Goal: Information Seeking & Learning: Learn about a topic

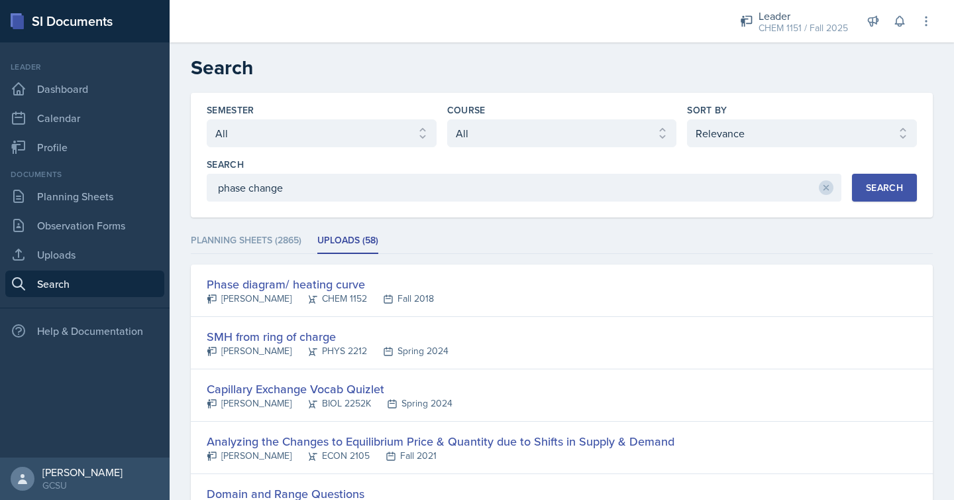
select select "all"
select select "1"
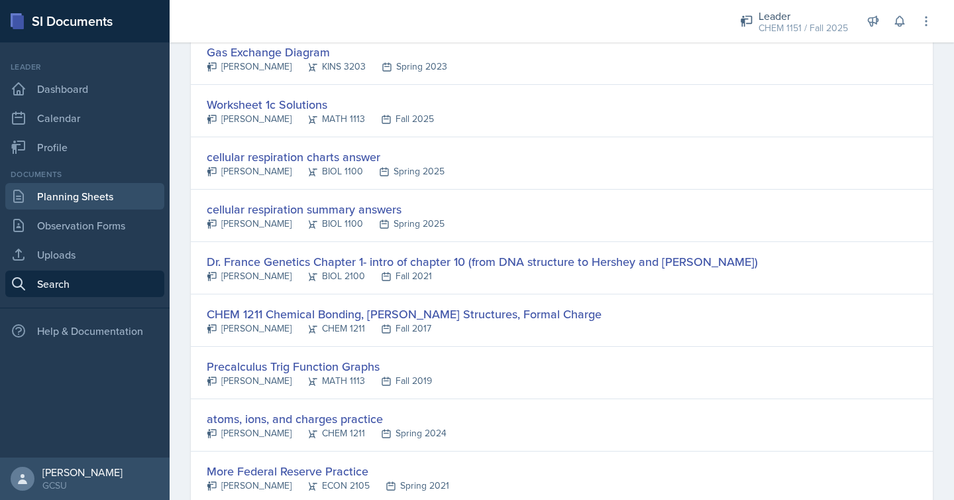
click at [127, 205] on link "Planning Sheets" at bounding box center [84, 196] width 159 height 27
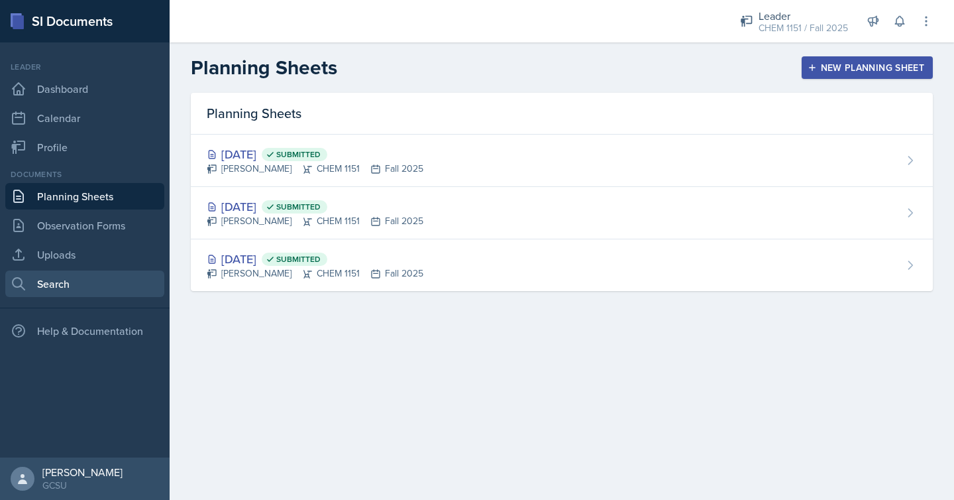
click at [80, 286] on link "Search" at bounding box center [84, 283] width 159 height 27
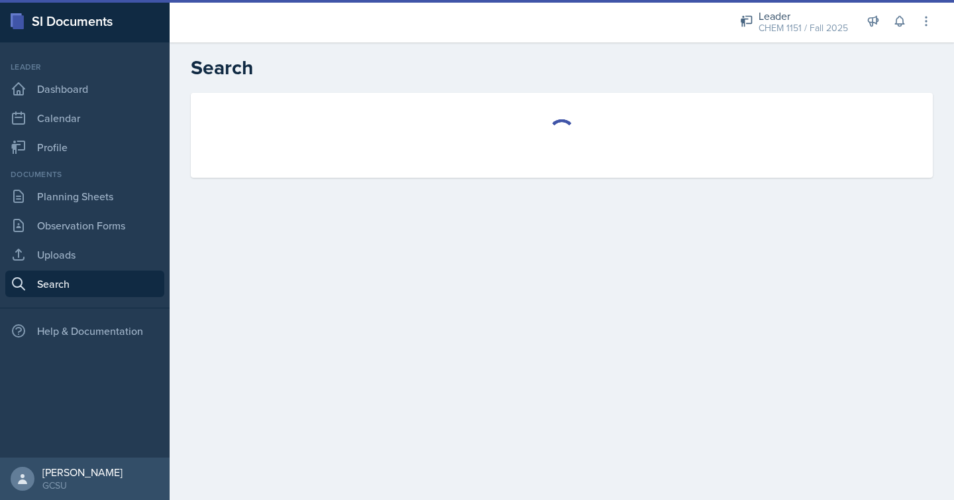
select select "all"
select select "1"
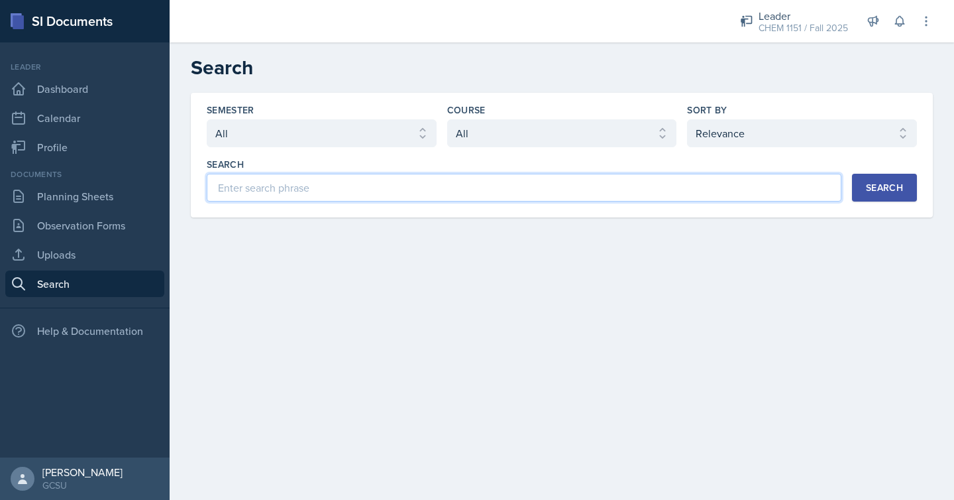
click at [464, 186] on input at bounding box center [524, 188] width 635 height 28
type input "phase change problem"
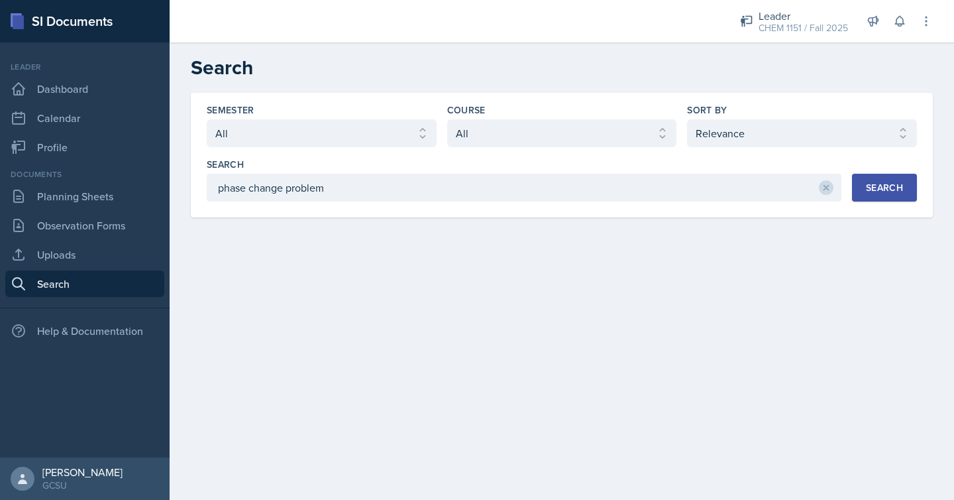
click at [875, 186] on div "Search" at bounding box center [884, 187] width 37 height 11
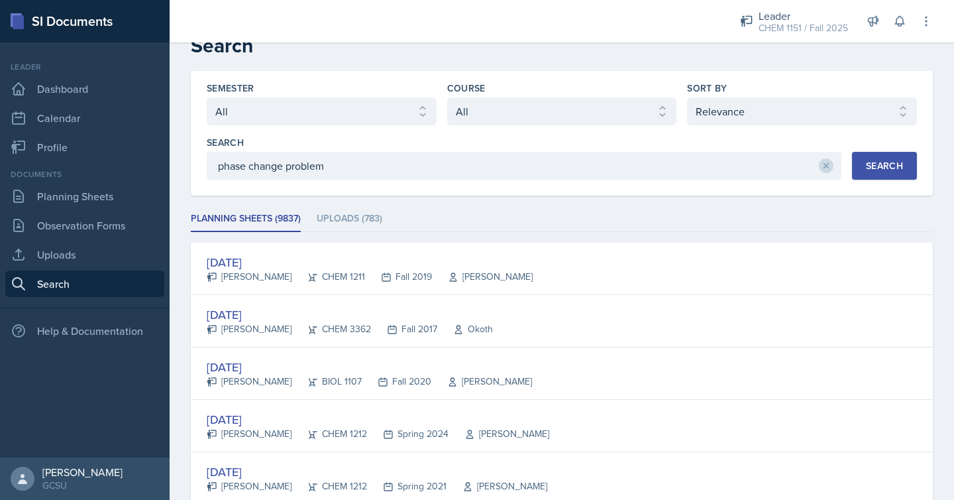
scroll to position [6, 0]
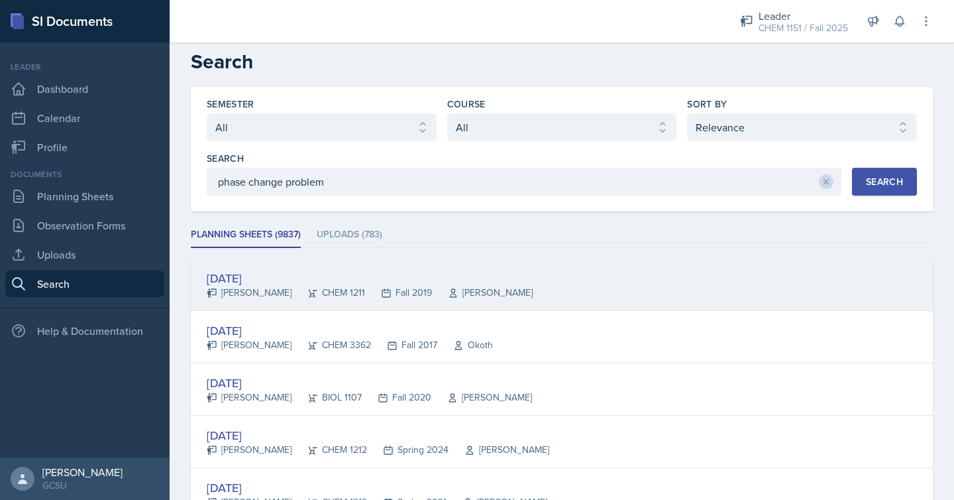
click at [658, 286] on div "[DATE] [PERSON_NAME] CHEM 1211 Fall 2019 [PERSON_NAME]" at bounding box center [562, 284] width 742 height 52
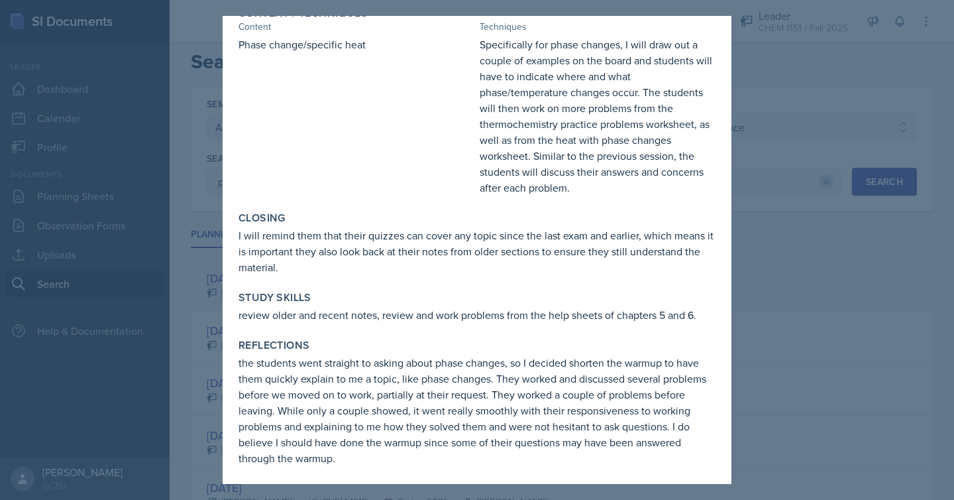
scroll to position [161, 0]
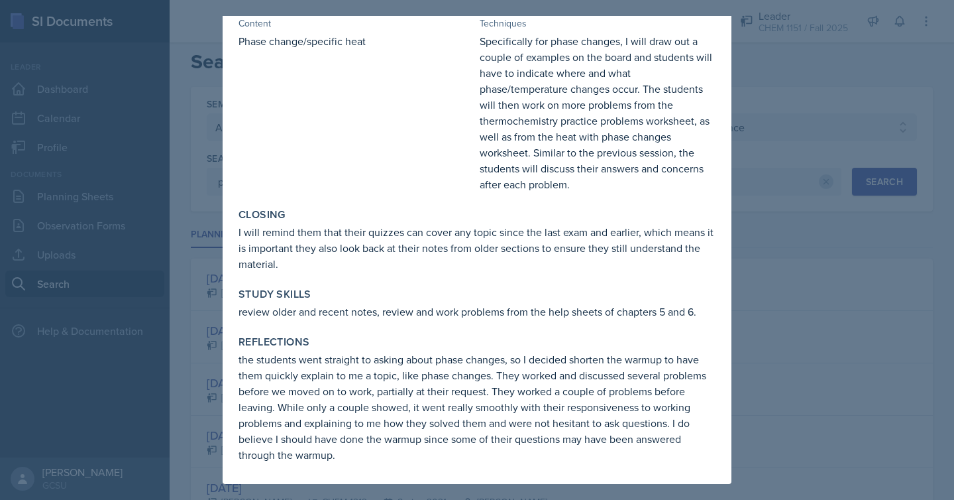
click at [786, 119] on div at bounding box center [477, 250] width 954 height 500
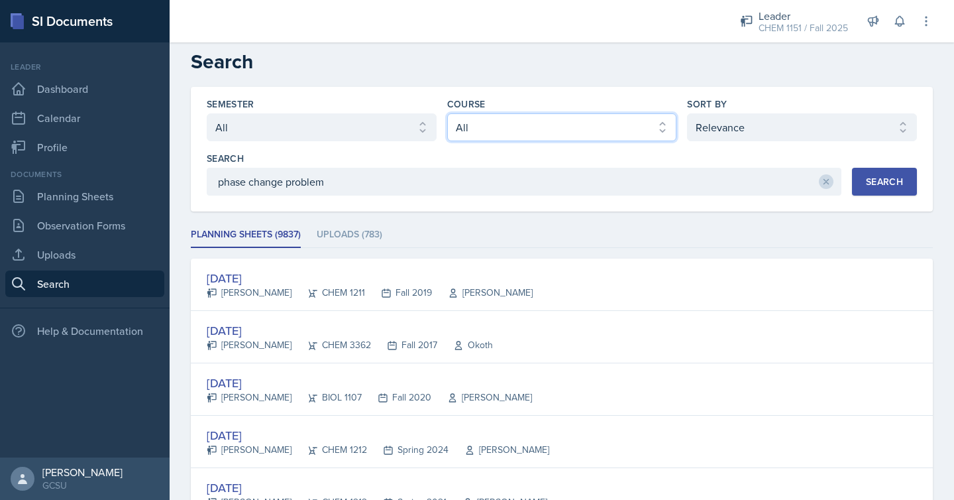
click at [495, 131] on select "Select course All ACCT 3101 ACCT 3102 ASTR 1000 BIOL 1100 BIOL 1107 BIOL 1108 B…" at bounding box center [562, 127] width 230 height 28
select select "7bd47903-3574-489d-8c9e-6ab34119391f"
click at [447, 113] on select "Select course All ACCT 3101 ACCT 3102 ASTR 1000 BIOL 1100 BIOL 1107 BIOL 1108 B…" at bounding box center [562, 127] width 230 height 28
click at [866, 182] on div "Search" at bounding box center [884, 181] width 37 height 11
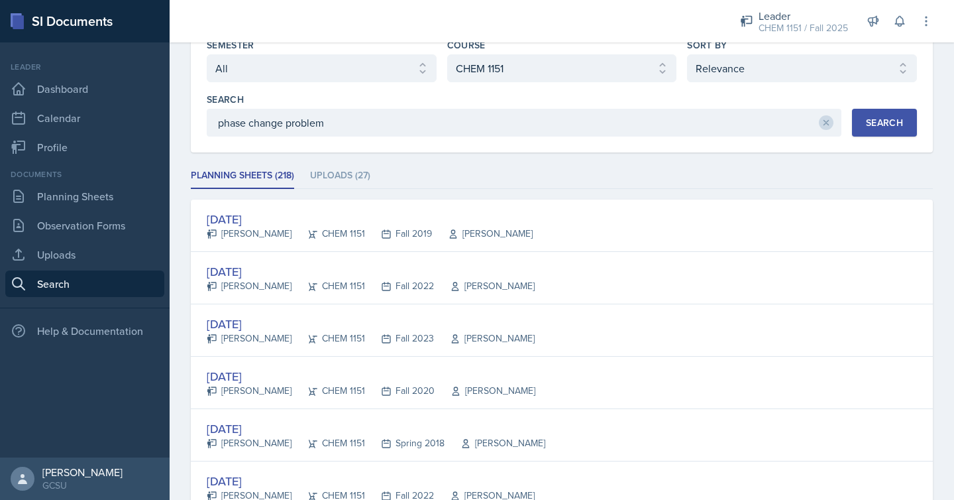
scroll to position [92, 0]
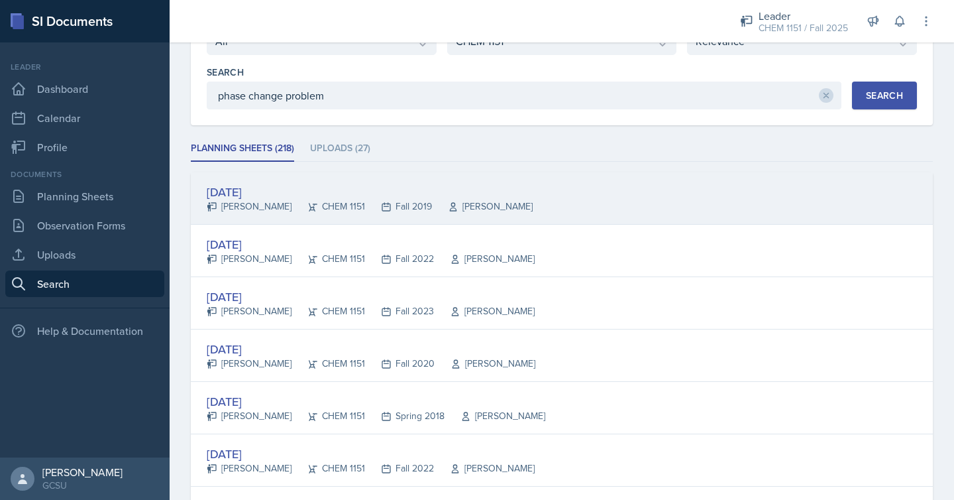
click at [448, 206] on icon at bounding box center [453, 206] width 11 height 11
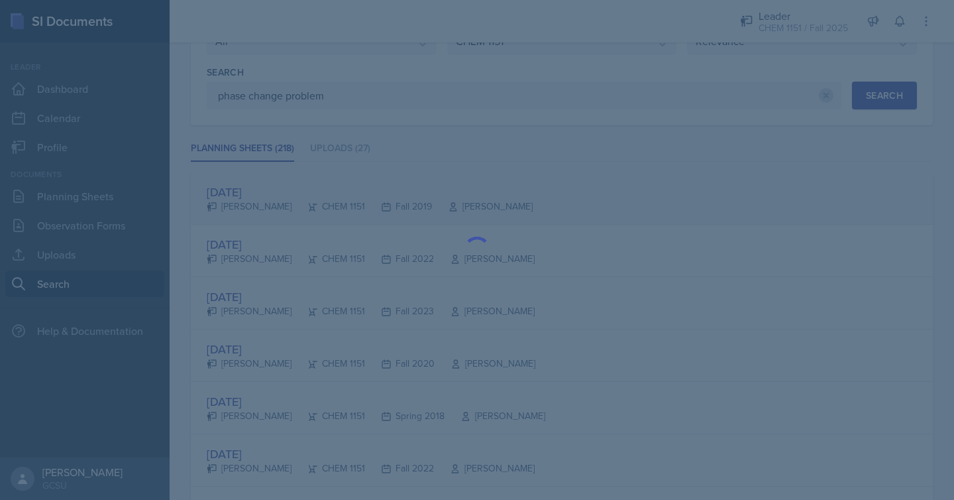
scroll to position [0, 0]
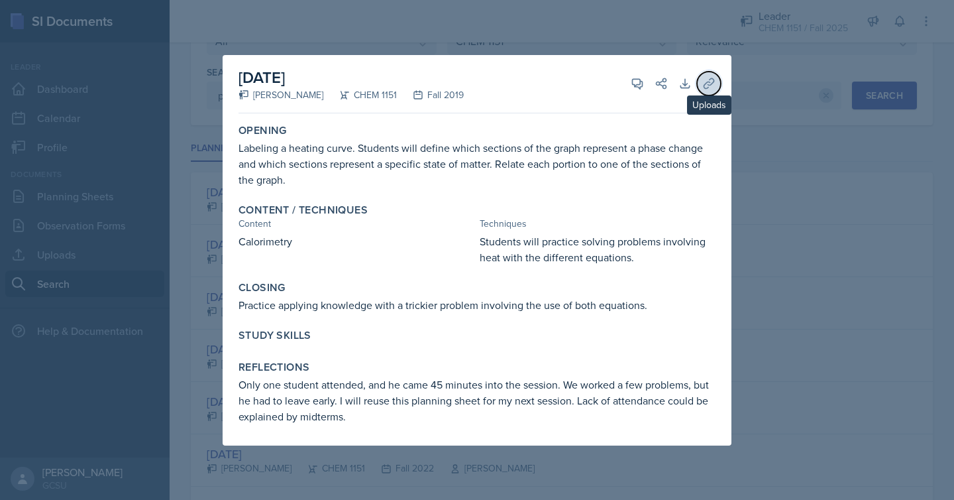
click at [711, 81] on icon at bounding box center [708, 83] width 13 height 13
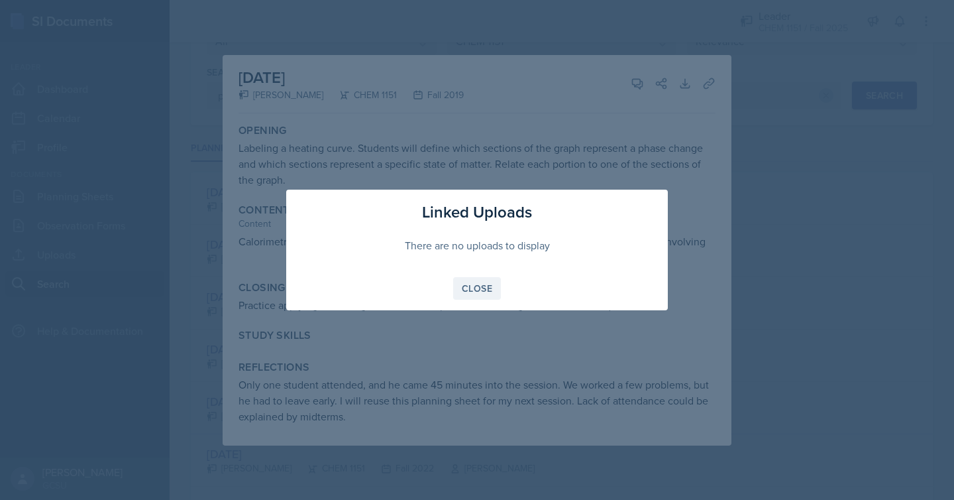
click at [465, 287] on div "Close" at bounding box center [477, 288] width 30 height 11
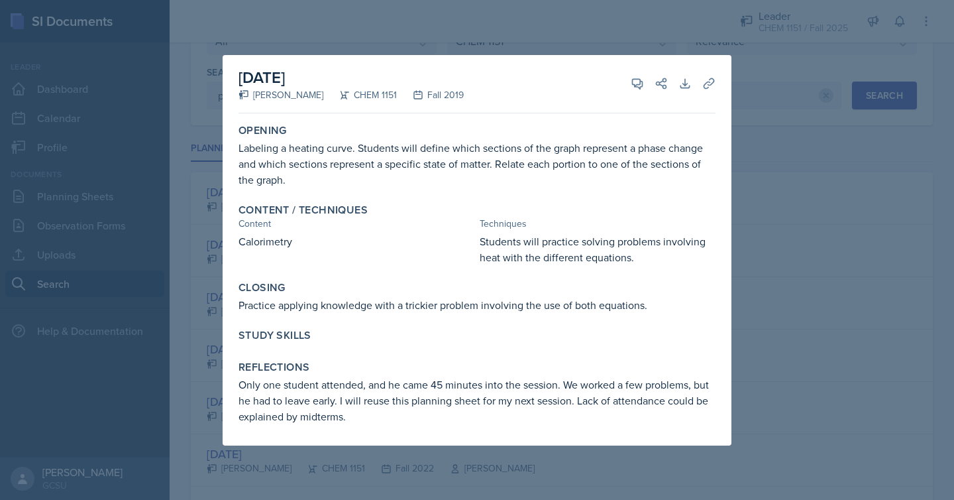
click at [822, 168] on div at bounding box center [477, 250] width 954 height 500
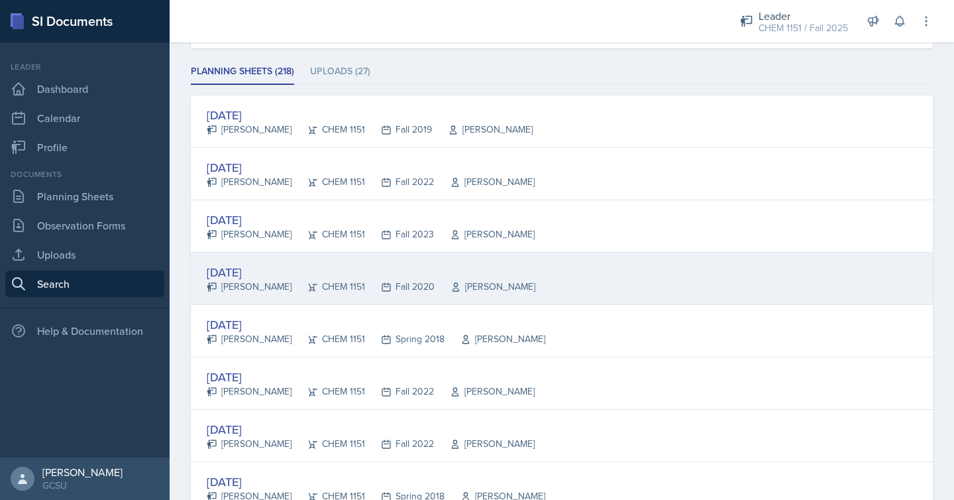
scroll to position [180, 0]
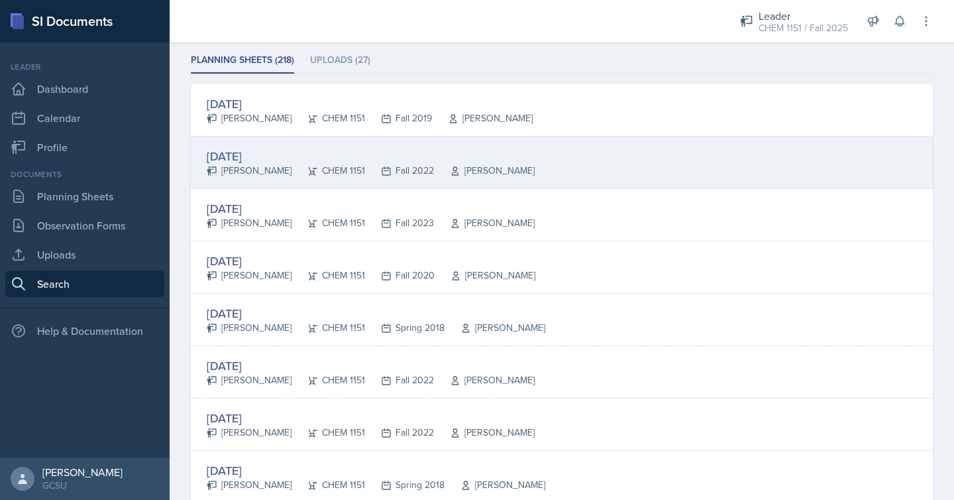
click at [322, 170] on div "CHEM 1151" at bounding box center [329, 171] width 74 height 14
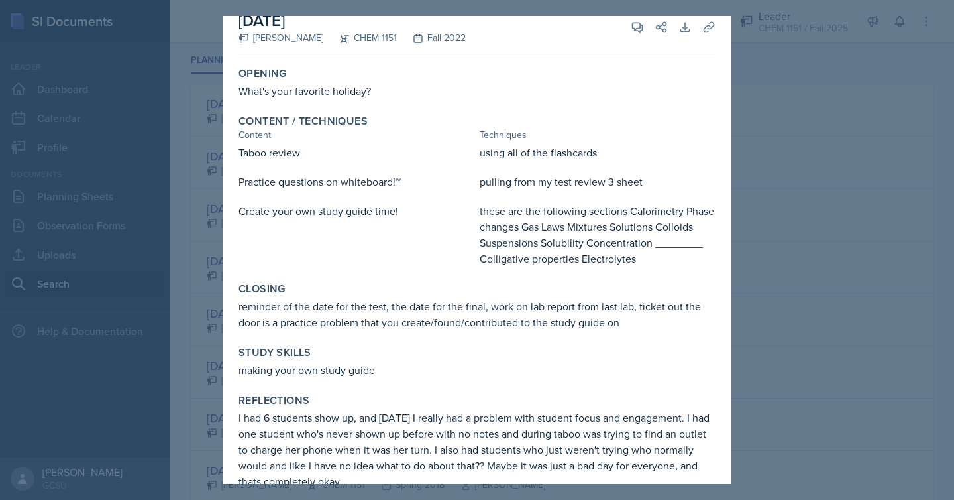
scroll to position [15, 0]
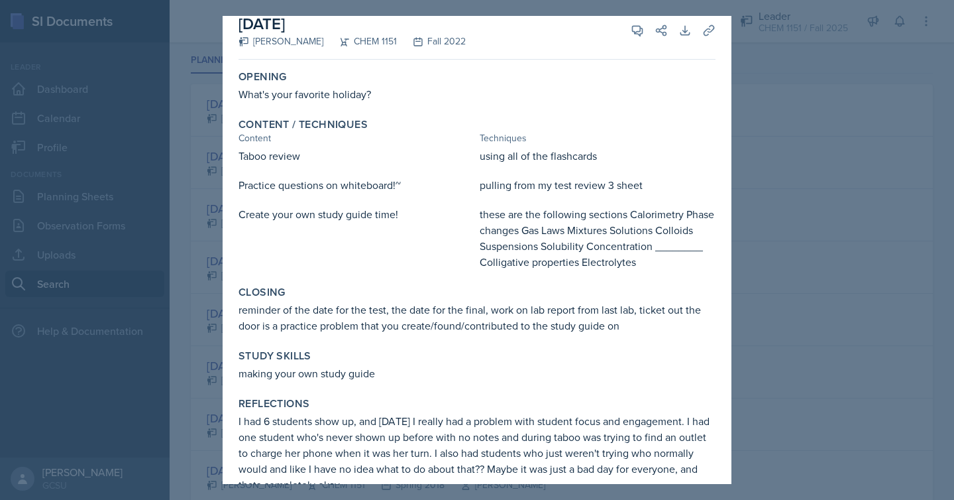
click at [757, 284] on div at bounding box center [477, 250] width 954 height 500
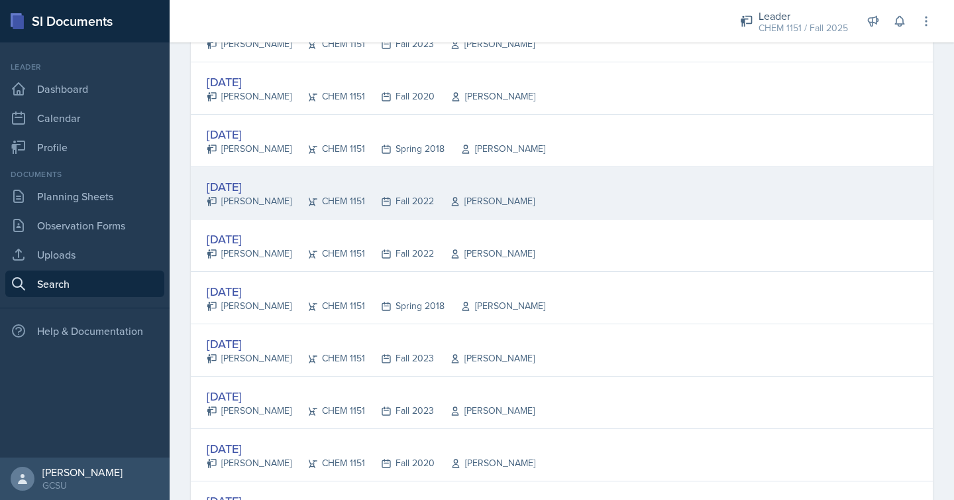
scroll to position [369, 0]
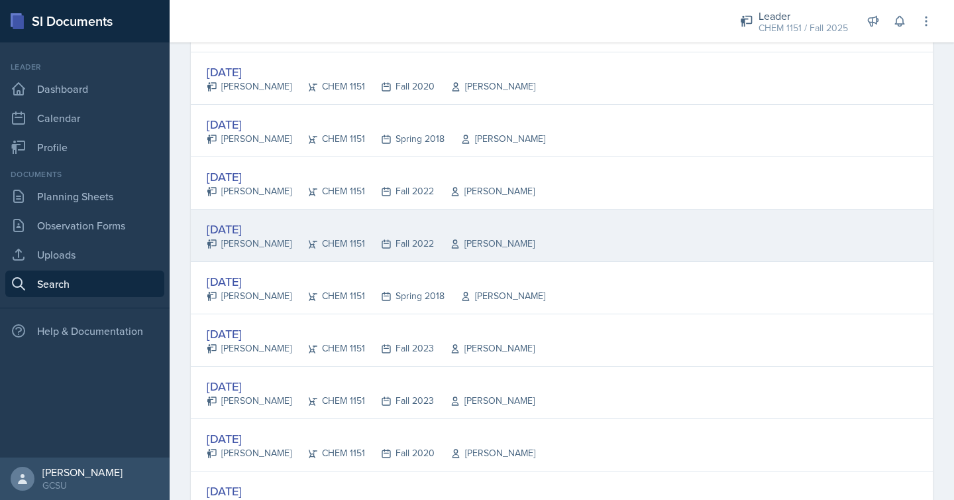
click at [429, 221] on div "[DATE]" at bounding box center [371, 229] width 328 height 18
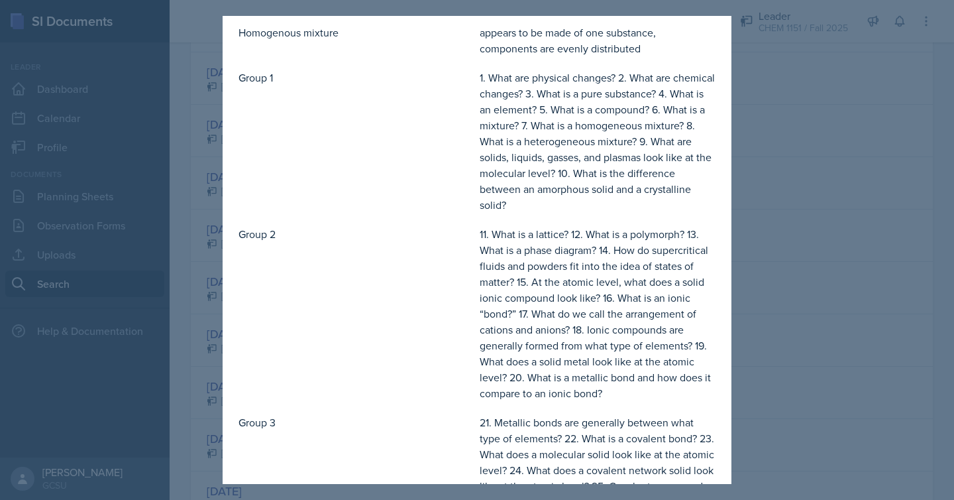
scroll to position [0, 0]
click at [734, 135] on div at bounding box center [477, 250] width 954 height 500
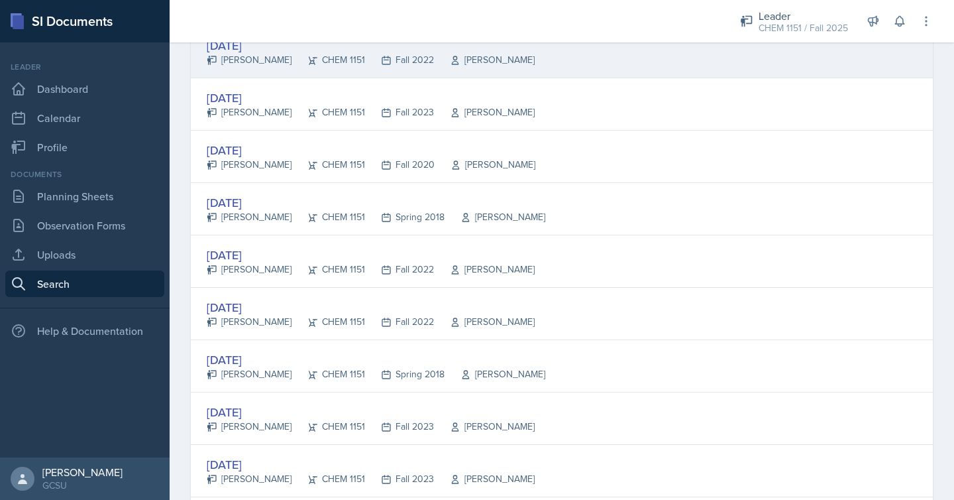
scroll to position [524, 0]
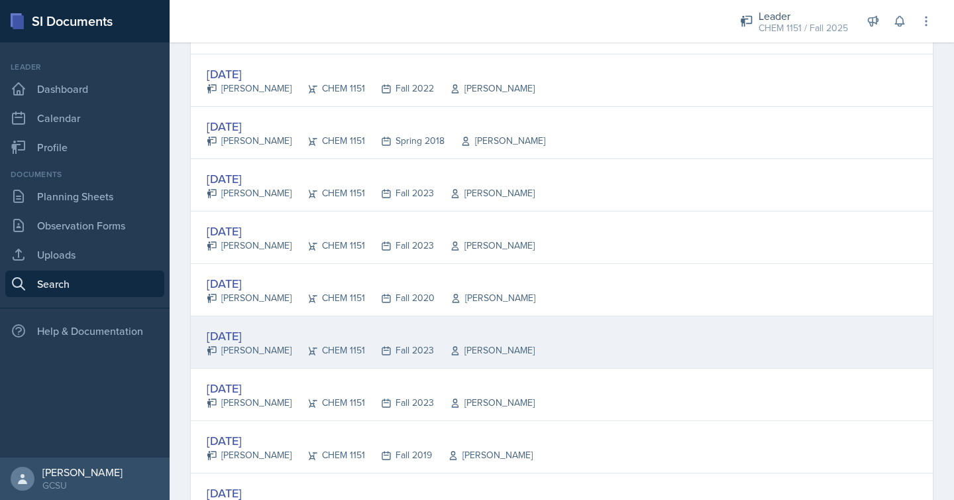
click at [435, 344] on div "[PERSON_NAME]" at bounding box center [484, 350] width 101 height 14
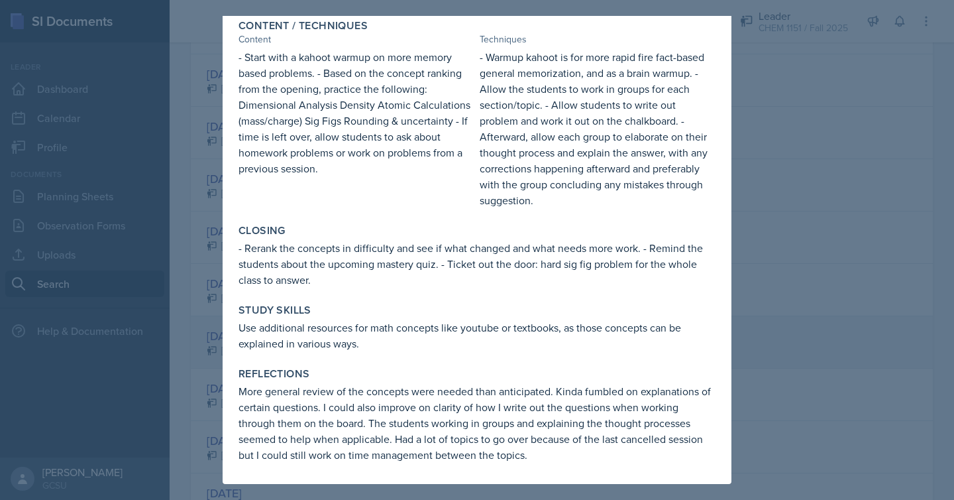
scroll to position [0, 0]
click at [717, 166] on div "Content / Techniques Content Techniques - Start with a kahoot warmup on more me…" at bounding box center [477, 113] width 488 height 199
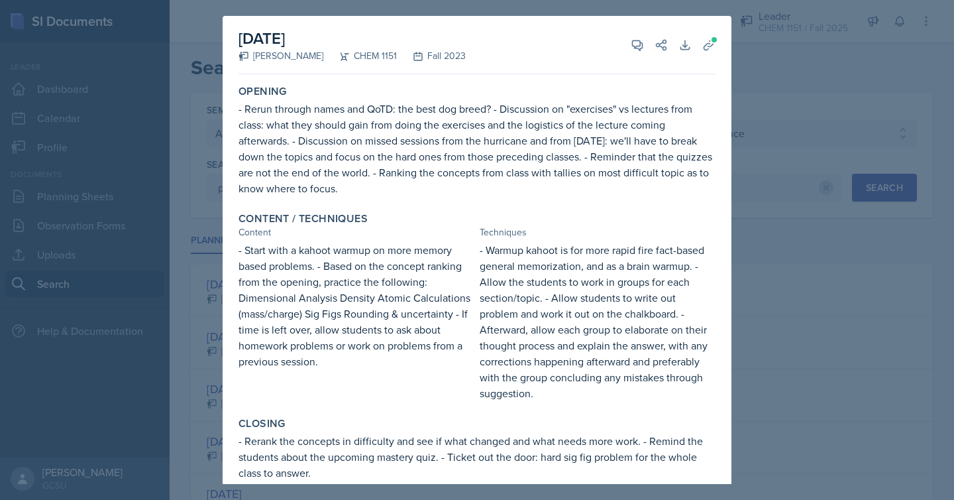
click at [773, 329] on div at bounding box center [477, 250] width 954 height 500
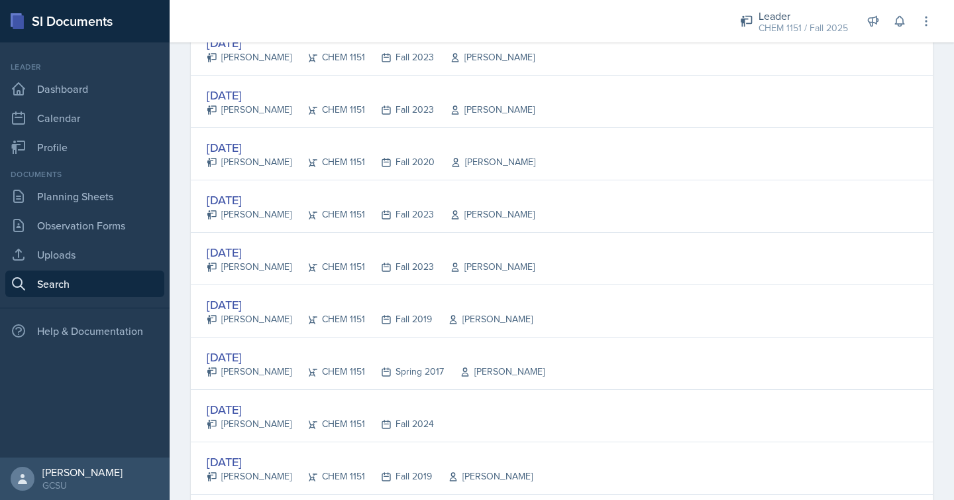
scroll to position [728, 0]
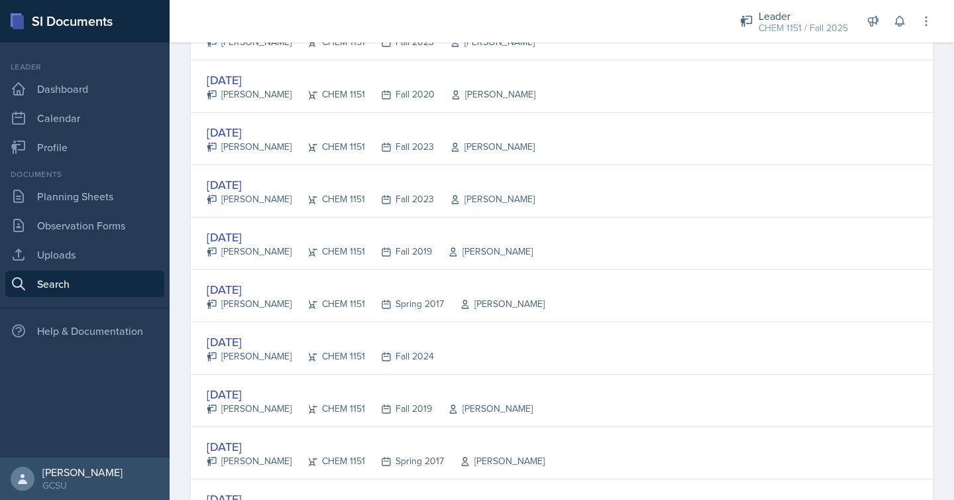
click at [568, 368] on div "[DATE] [PERSON_NAME] CHEM 1151 Fall 2024" at bounding box center [562, 348] width 742 height 52
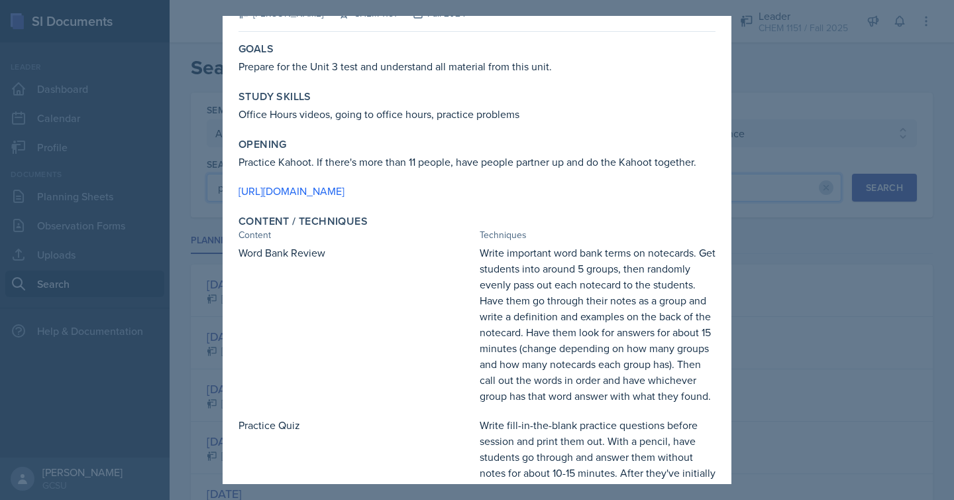
scroll to position [54, 0]
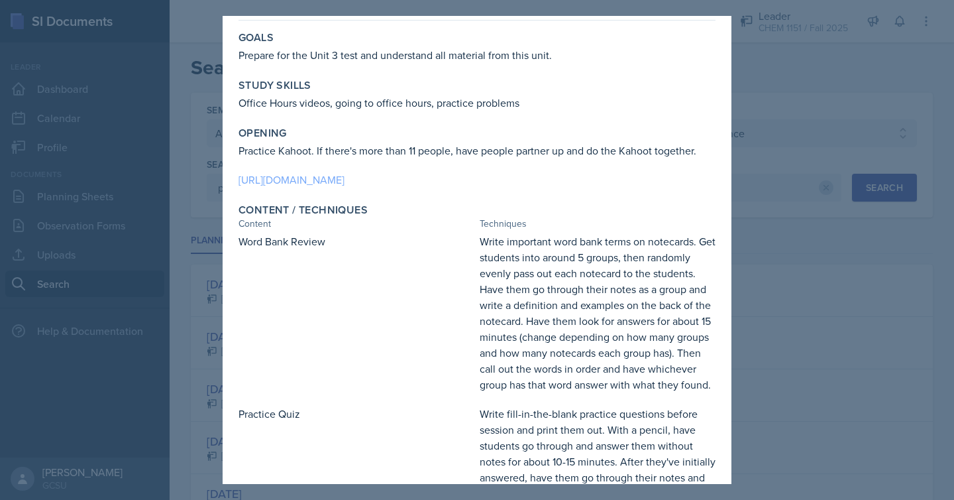
click at [345, 180] on link "[URL][DOMAIN_NAME]" at bounding box center [292, 179] width 106 height 15
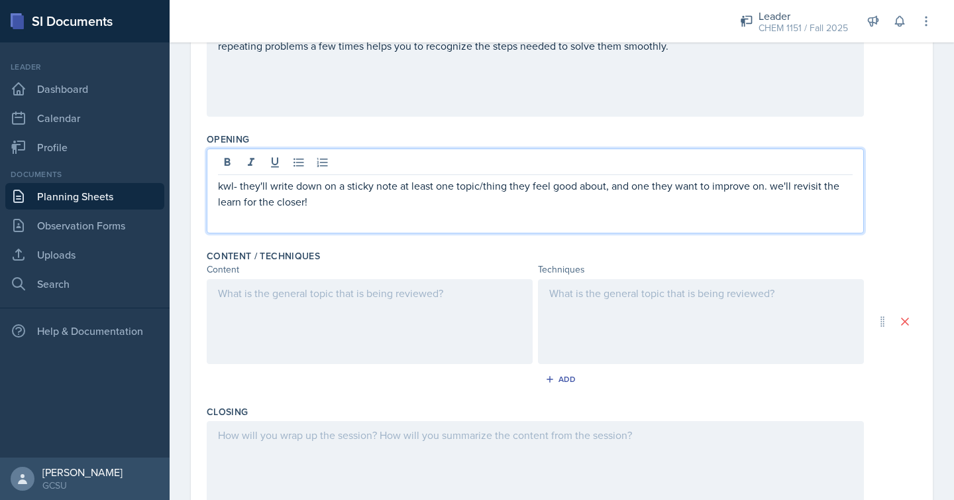
scroll to position [400, 0]
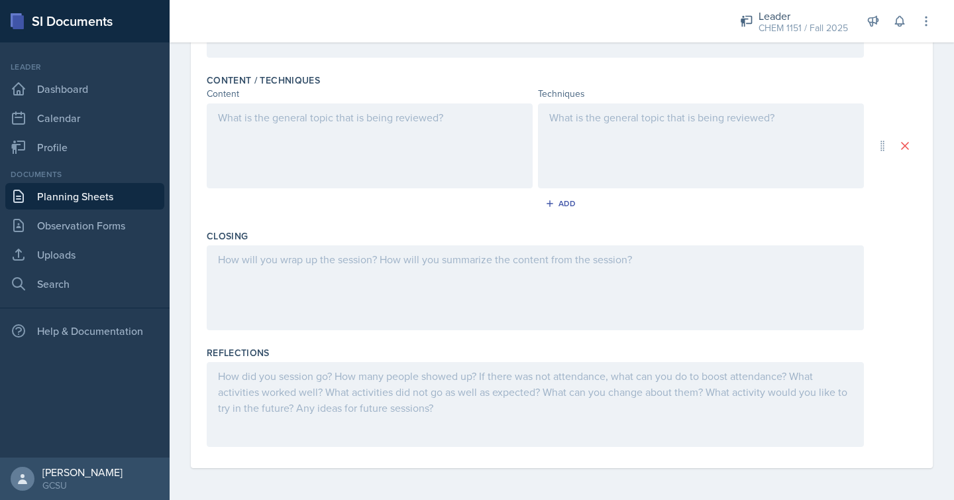
click at [504, 310] on div at bounding box center [535, 287] width 657 height 85
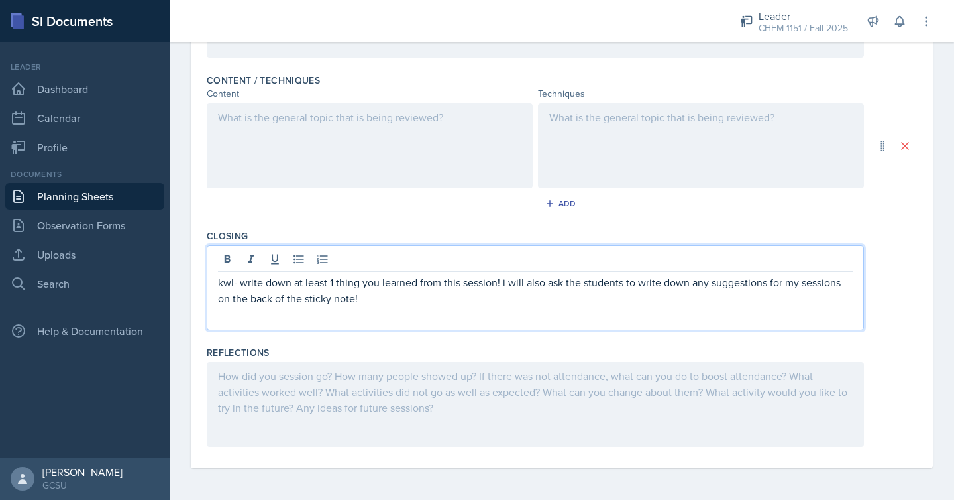
click at [504, 282] on p "kwl- write down at least 1 thing you learned from this session! i will also ask…" at bounding box center [535, 290] width 635 height 32
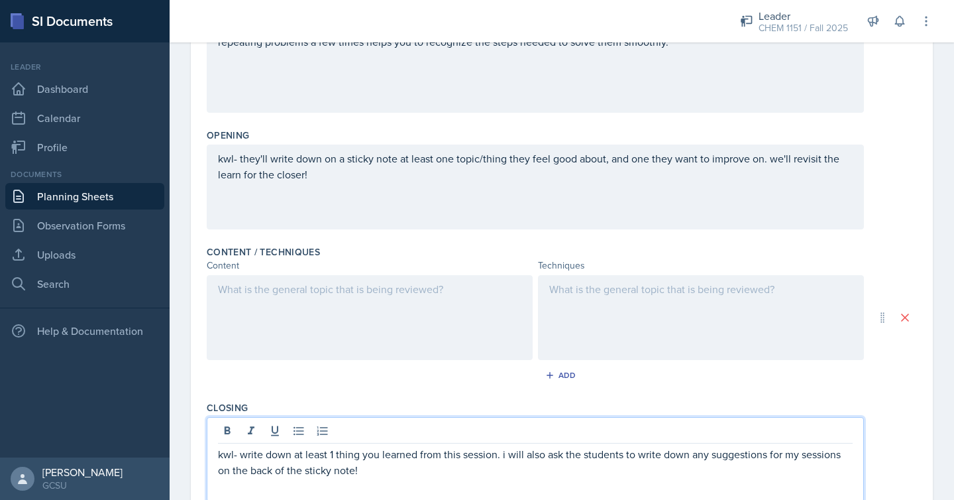
click at [451, 311] on div at bounding box center [370, 317] width 326 height 85
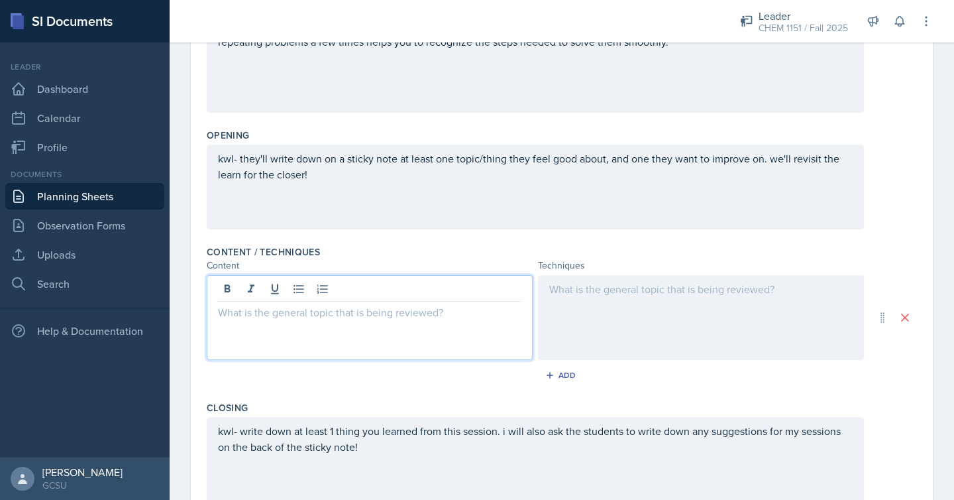
scroll to position [251, 0]
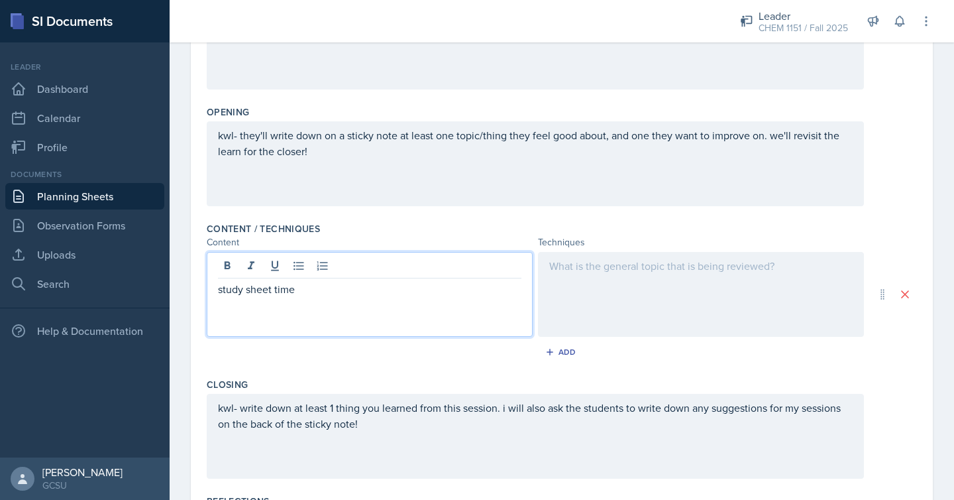
click at [676, 288] on div at bounding box center [701, 294] width 326 height 85
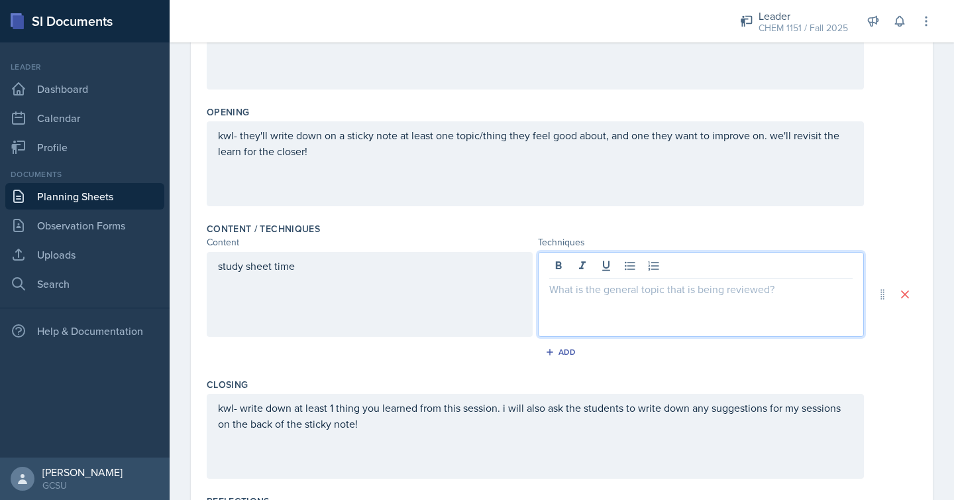
scroll to position [274, 0]
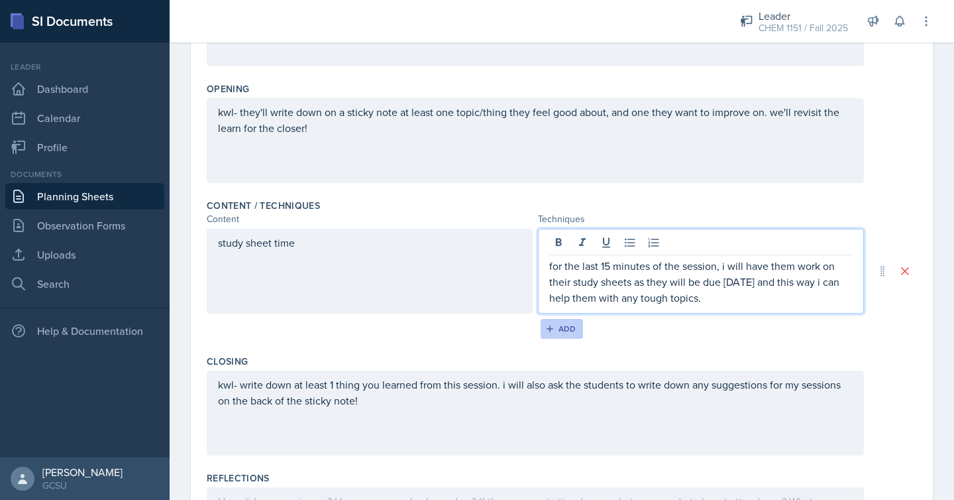
click at [572, 329] on div "Add" at bounding box center [562, 328] width 28 height 11
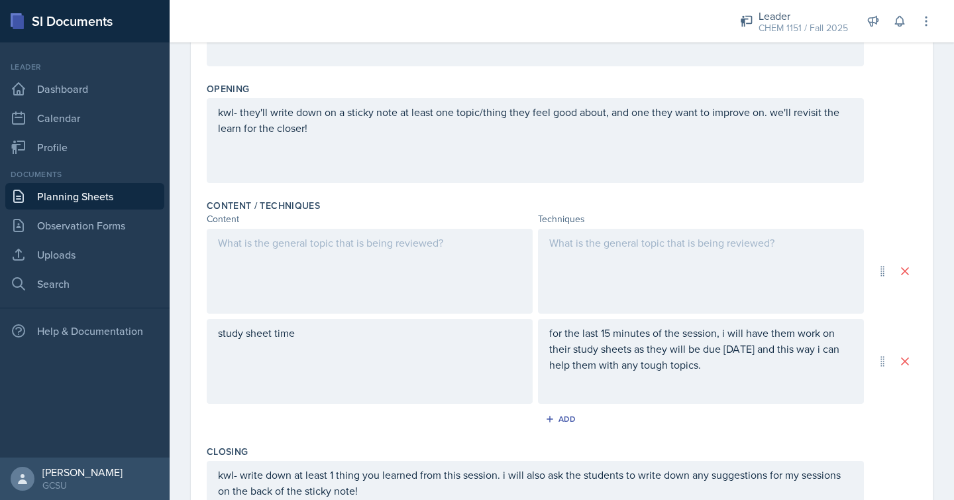
click at [505, 262] on div at bounding box center [370, 271] width 326 height 85
